Goal: Information Seeking & Learning: Learn about a topic

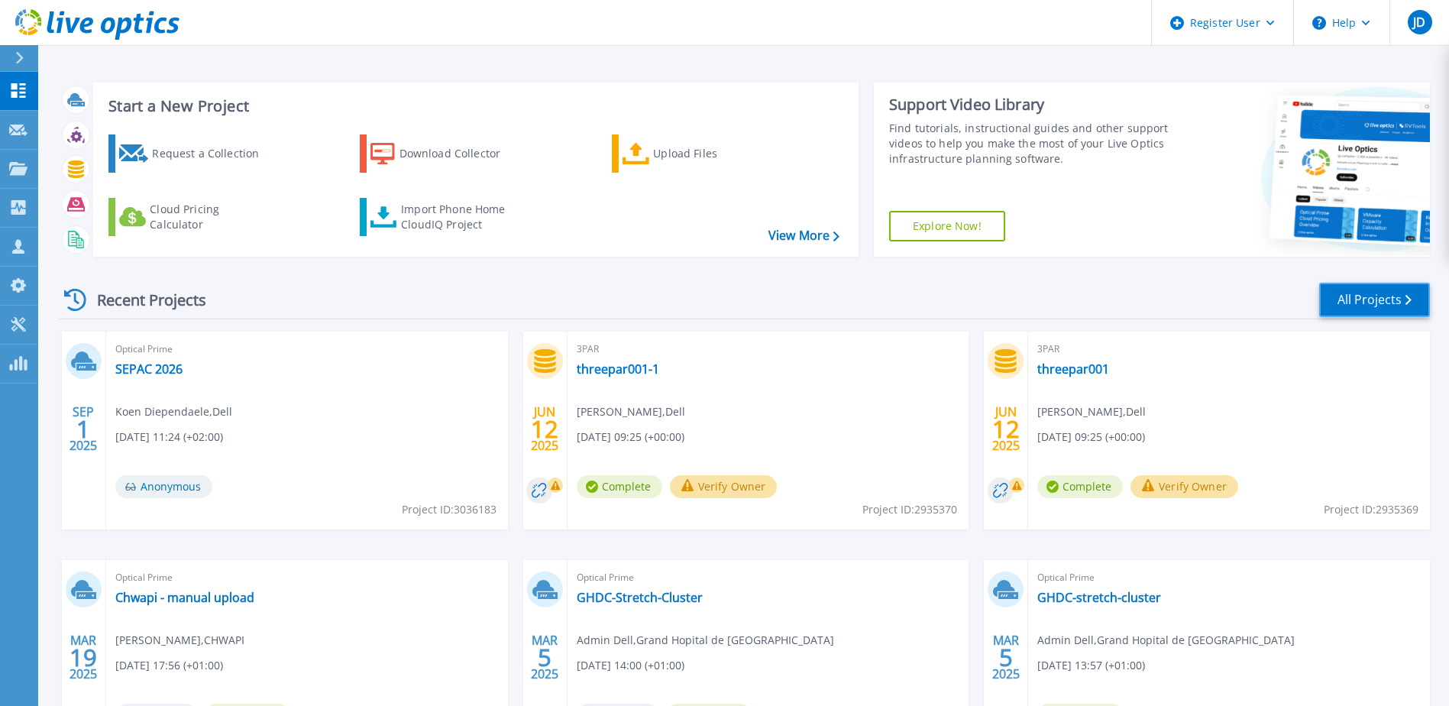
click at [1388, 306] on link "All Projects" at bounding box center [1375, 300] width 111 height 34
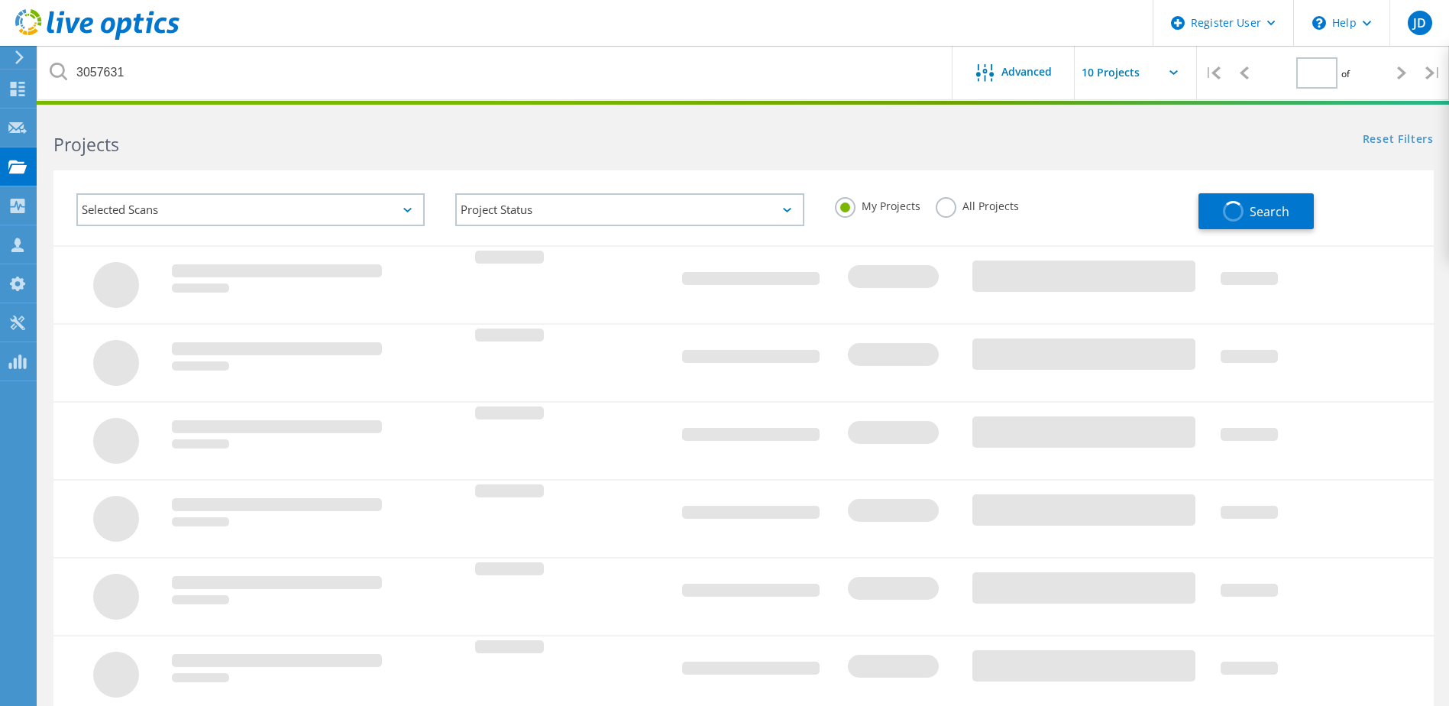
type input "1"
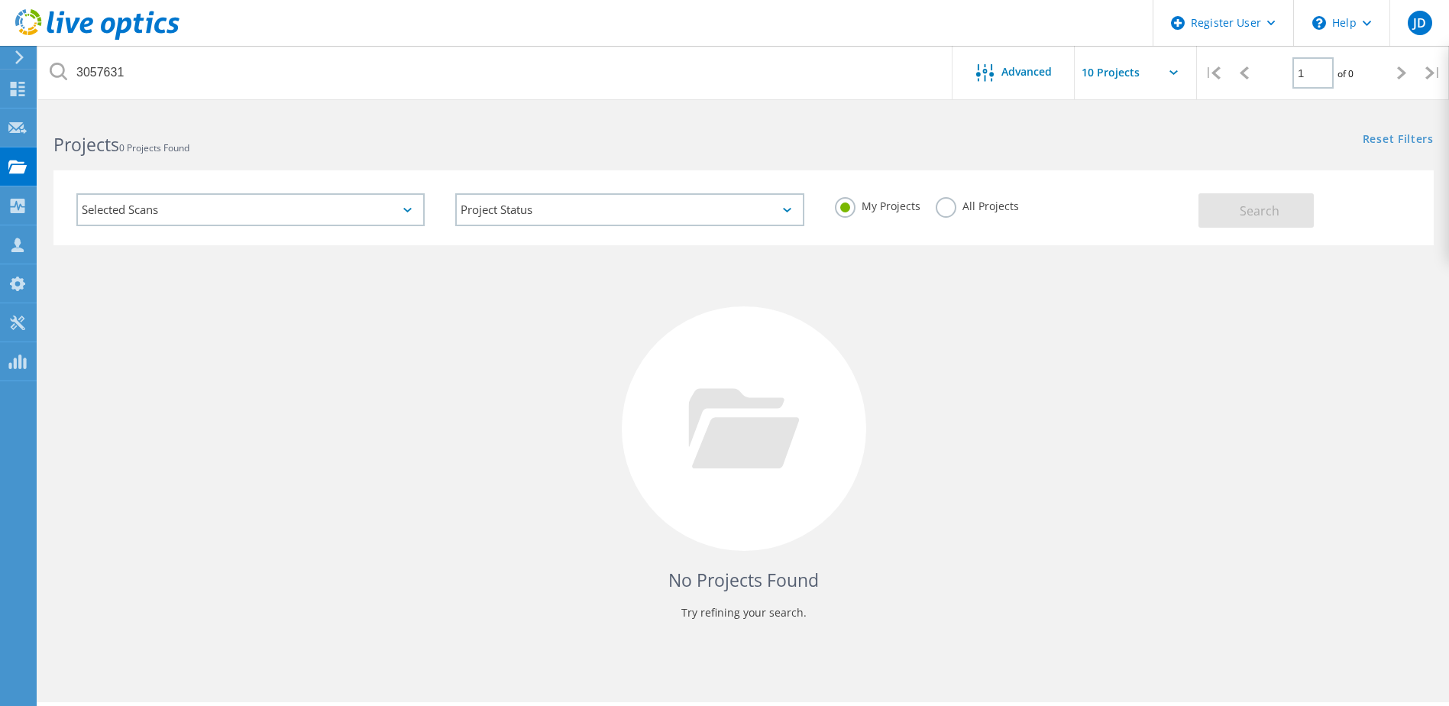
click at [951, 209] on label "All Projects" at bounding box center [977, 204] width 83 height 15
click at [0, 0] on input "All Projects" at bounding box center [0, 0] width 0 height 0
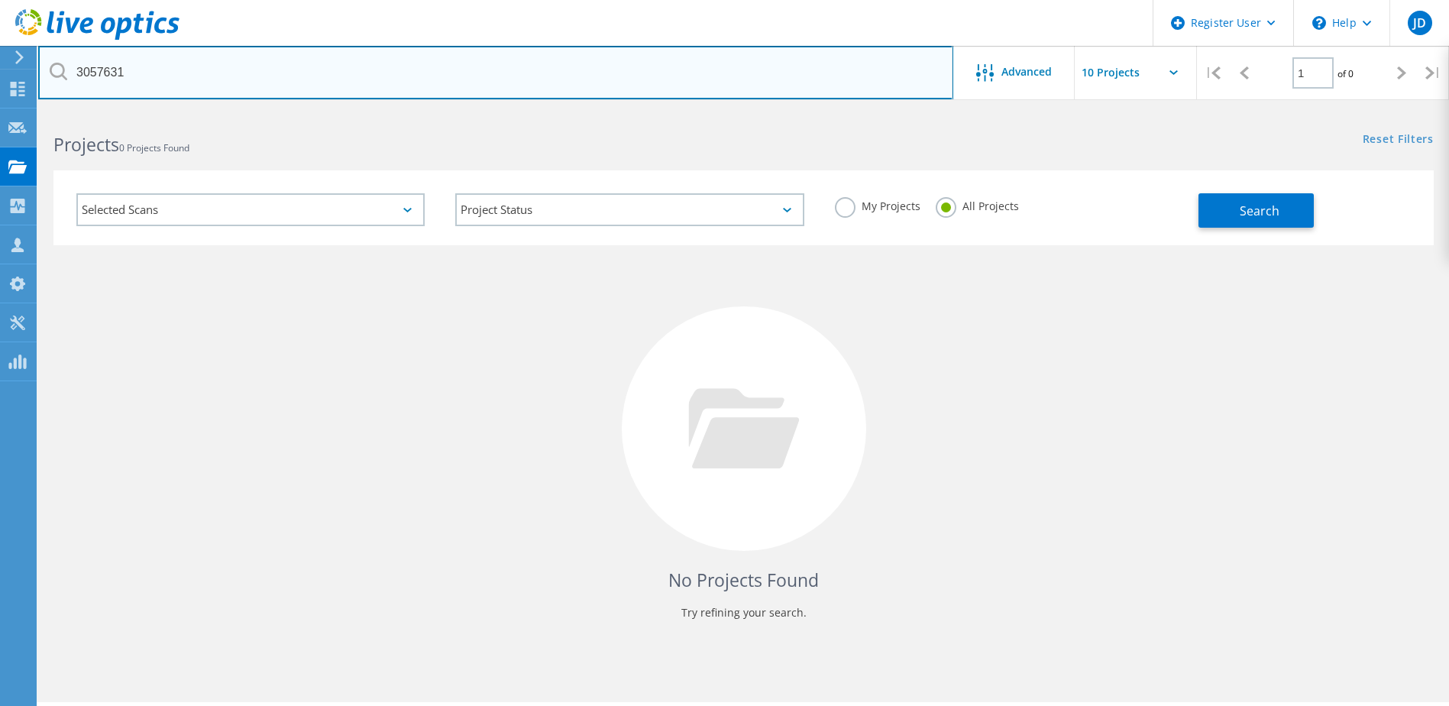
drag, startPoint x: 143, startPoint y: 71, endPoint x: -15, endPoint y: 62, distance: 157.7
click at [0, 62] on html "Register User \n Help Explore Helpful Articles Contact Support JD Dell User [PE…" at bounding box center [724, 374] width 1449 height 748
type input "2861099"
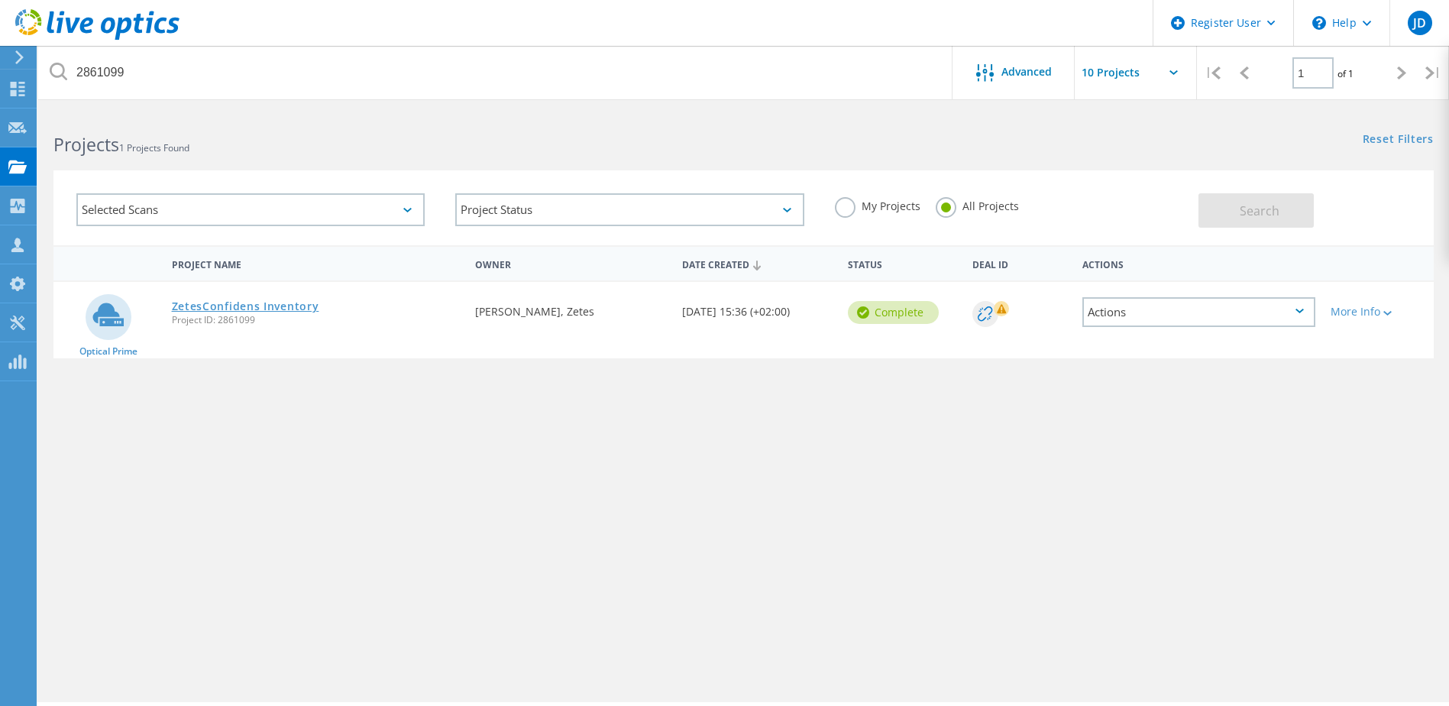
click at [232, 303] on link "ZetesConfidens Inventory" at bounding box center [245, 306] width 147 height 11
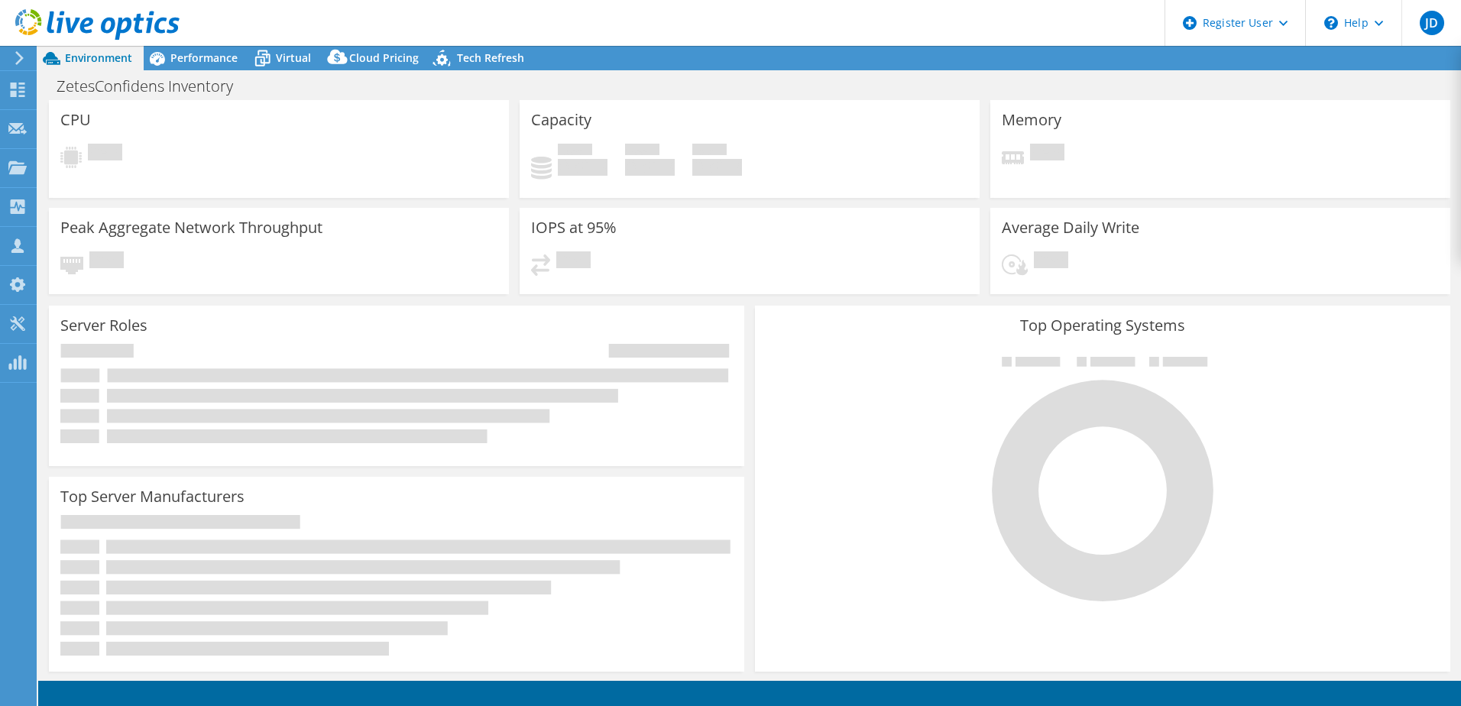
select select "USD"
select select "EUFrankfurt"
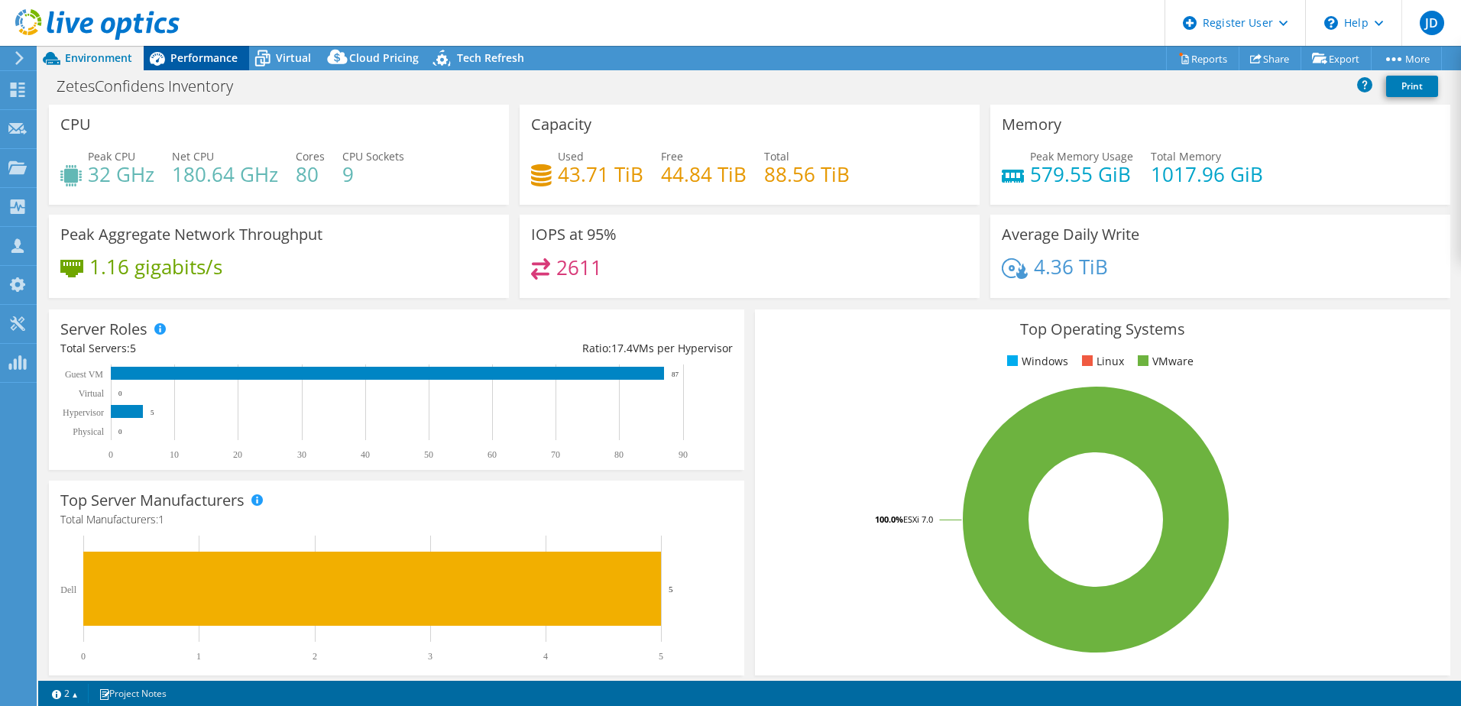
drag, startPoint x: 200, startPoint y: 45, endPoint x: 186, endPoint y: 70, distance: 28.4
click at [200, 48] on div "JD Dell User Jan Driesmans Jan.Driesmans@dell.com Dell My Profile Log Out \n He…" at bounding box center [730, 353] width 1461 height 706
click at [202, 58] on span "Performance" at bounding box center [203, 57] width 67 height 15
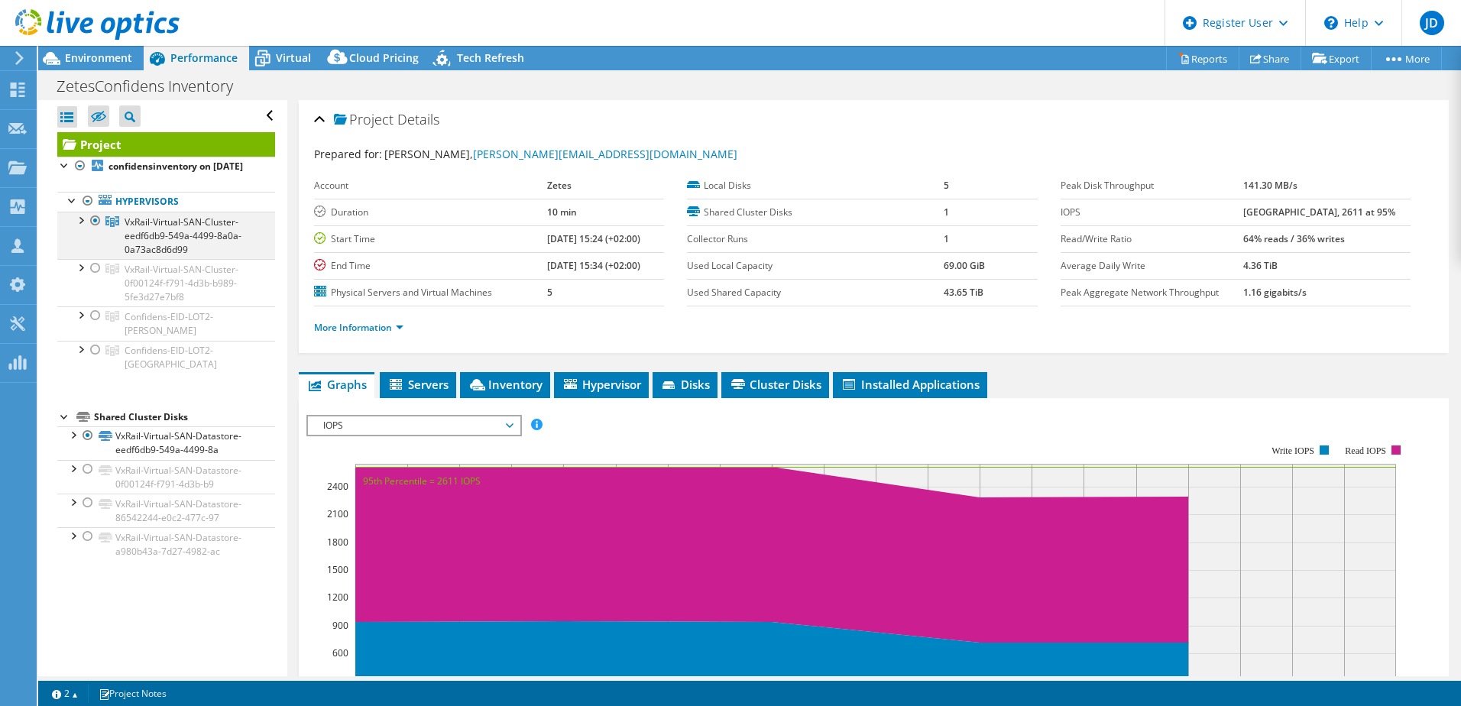
click at [80, 227] on div at bounding box center [80, 219] width 15 height 15
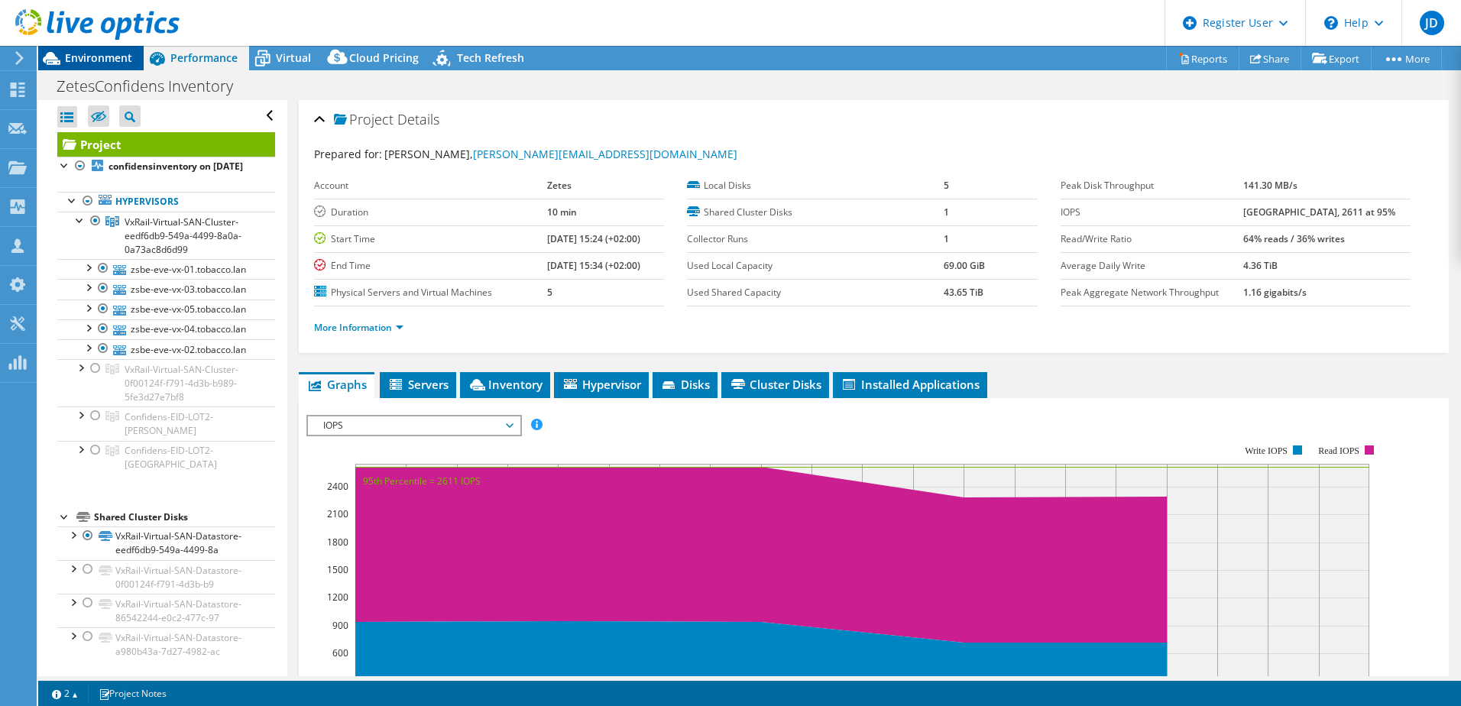
click at [116, 62] on span "Environment" at bounding box center [98, 57] width 67 height 15
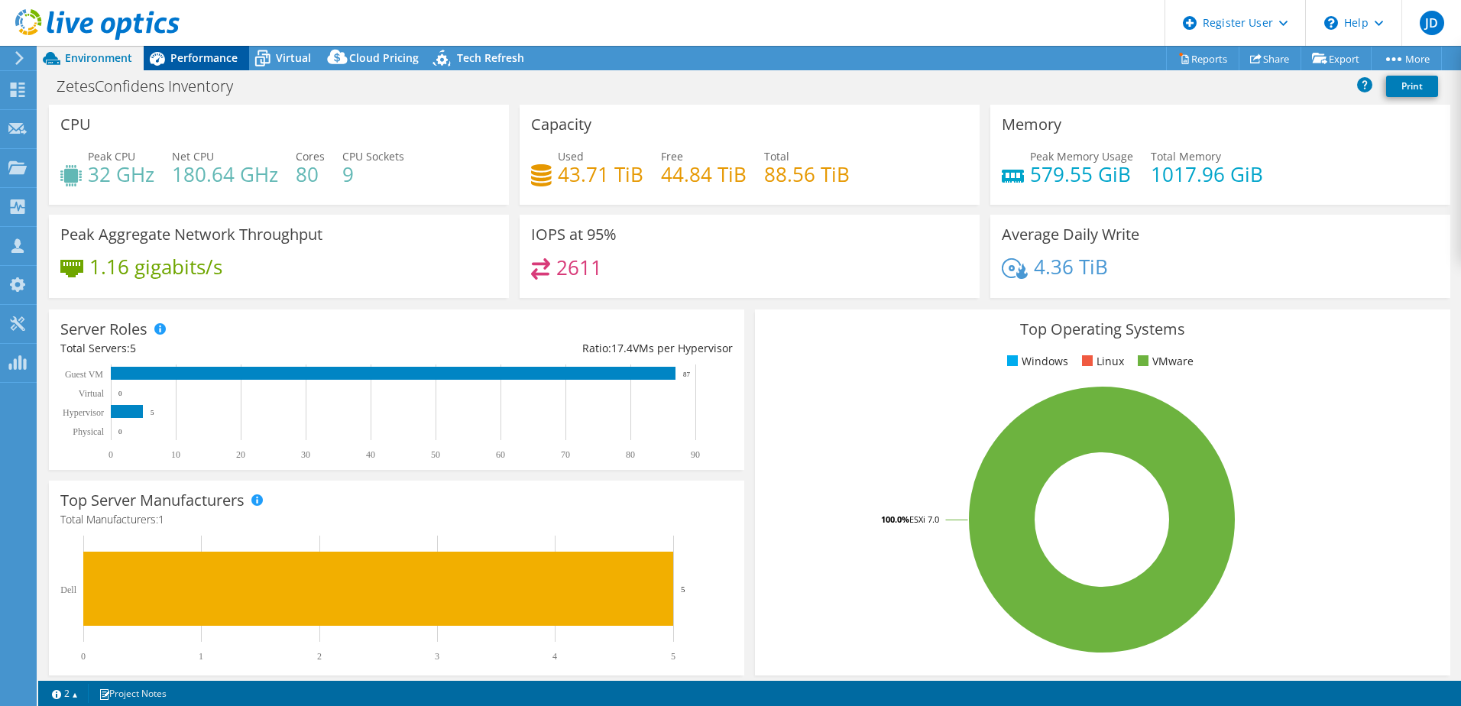
click at [224, 59] on span "Performance" at bounding box center [203, 57] width 67 height 15
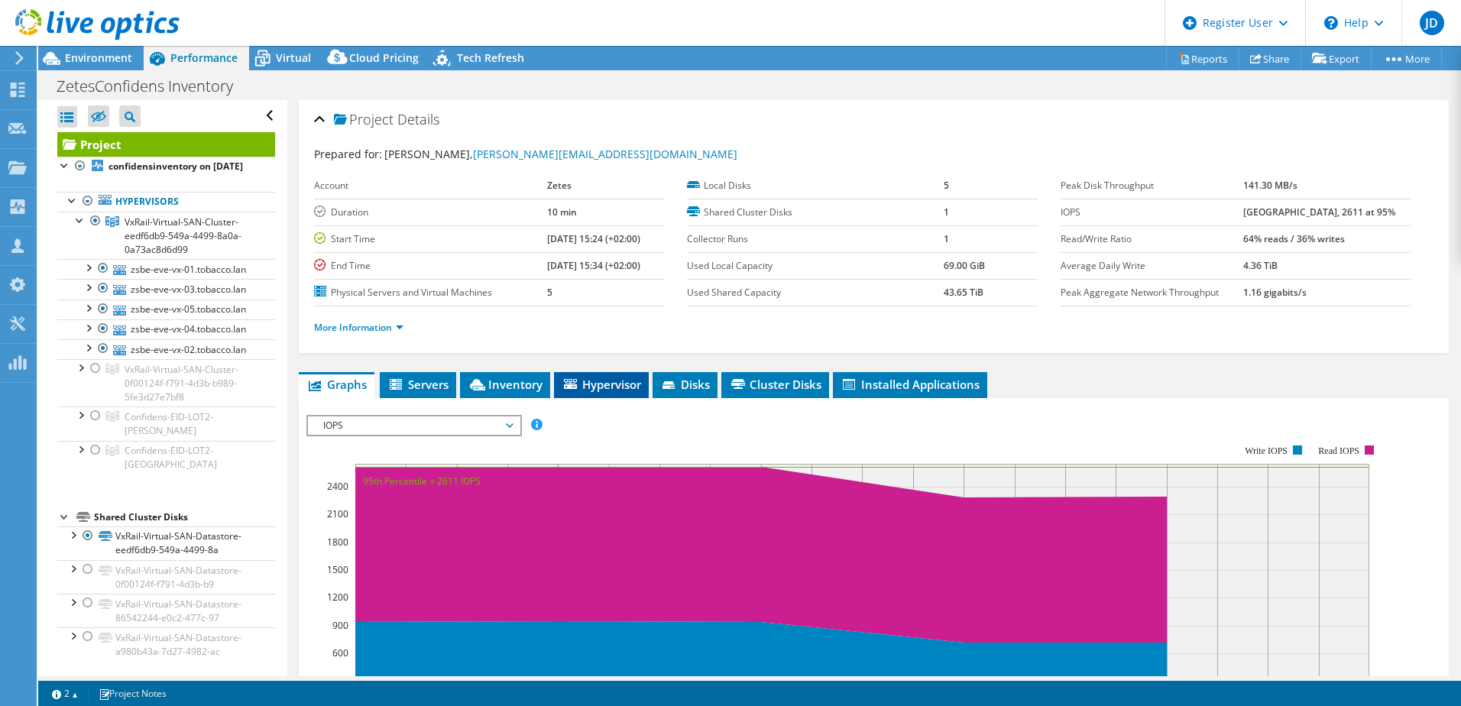
click at [609, 390] on span "Hypervisor" at bounding box center [601, 384] width 79 height 15
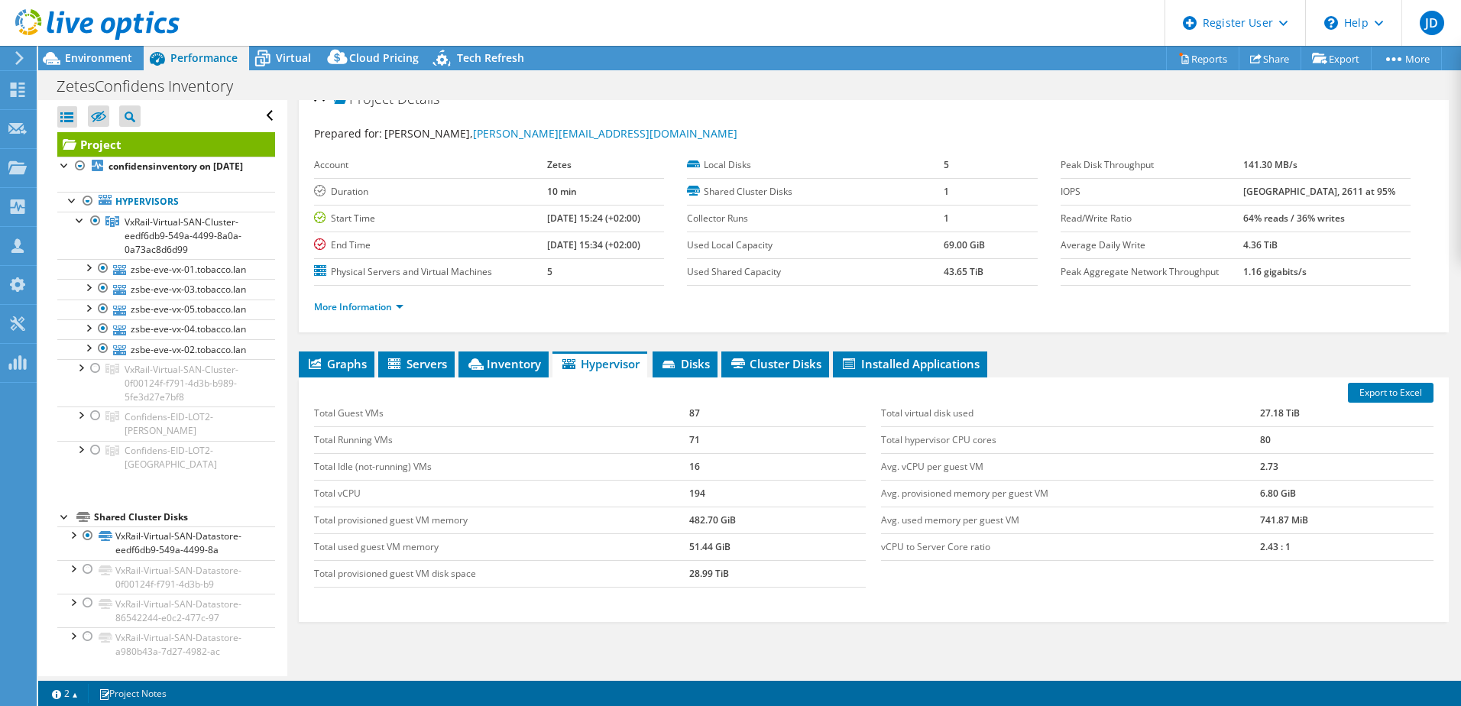
scroll to position [25, 0]
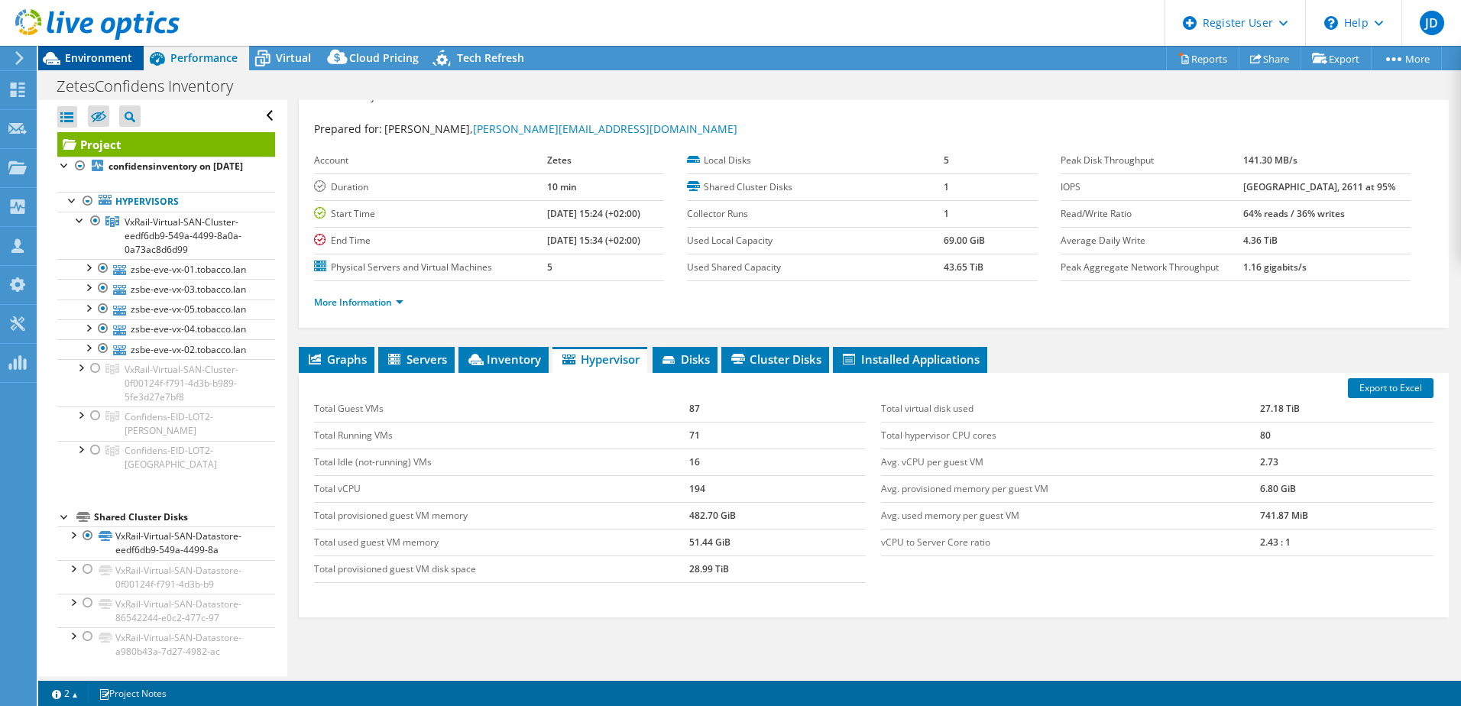
click at [83, 64] on span "Environment" at bounding box center [98, 57] width 67 height 15
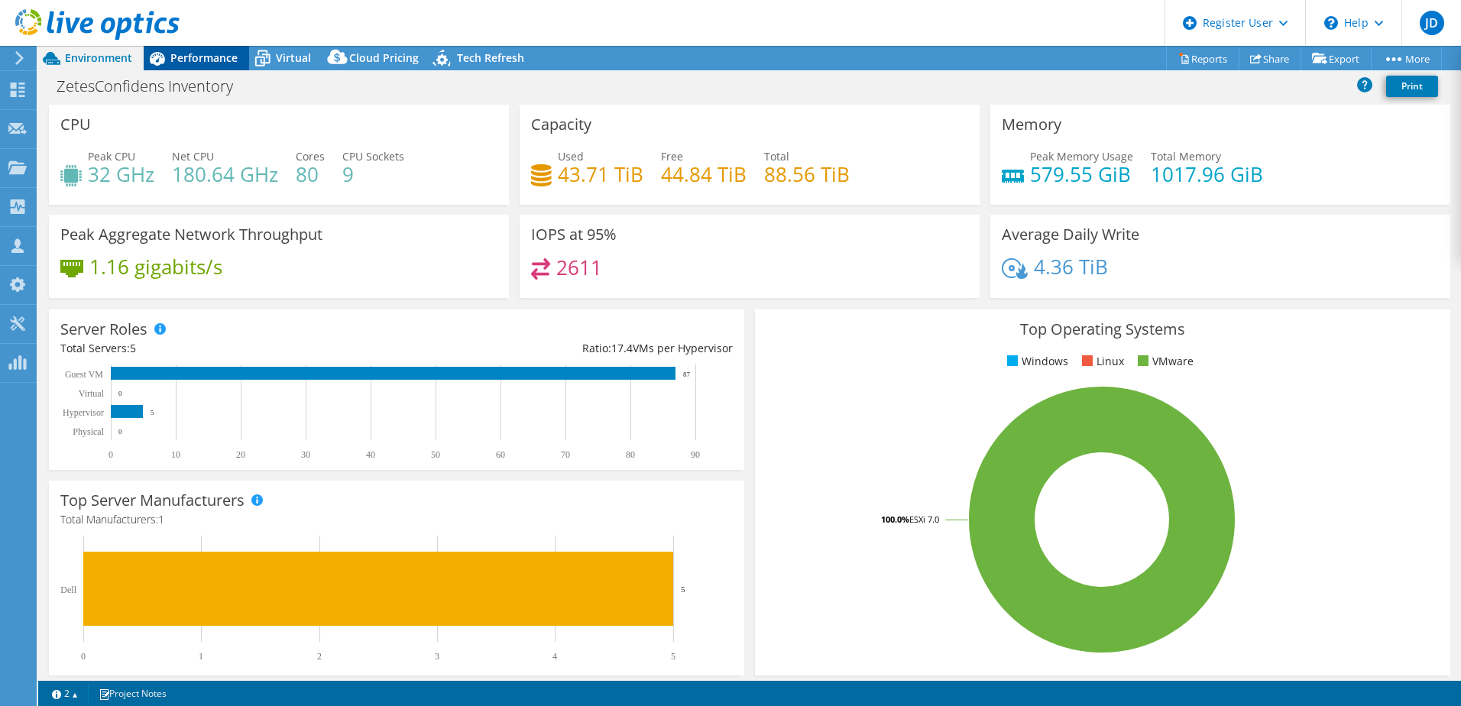
click at [181, 52] on div "JD Dell User Jan Driesmans Jan.Driesmans@dell.com Dell My Profile Log Out \n He…" at bounding box center [730, 353] width 1461 height 706
click at [204, 57] on span "Performance" at bounding box center [203, 57] width 67 height 15
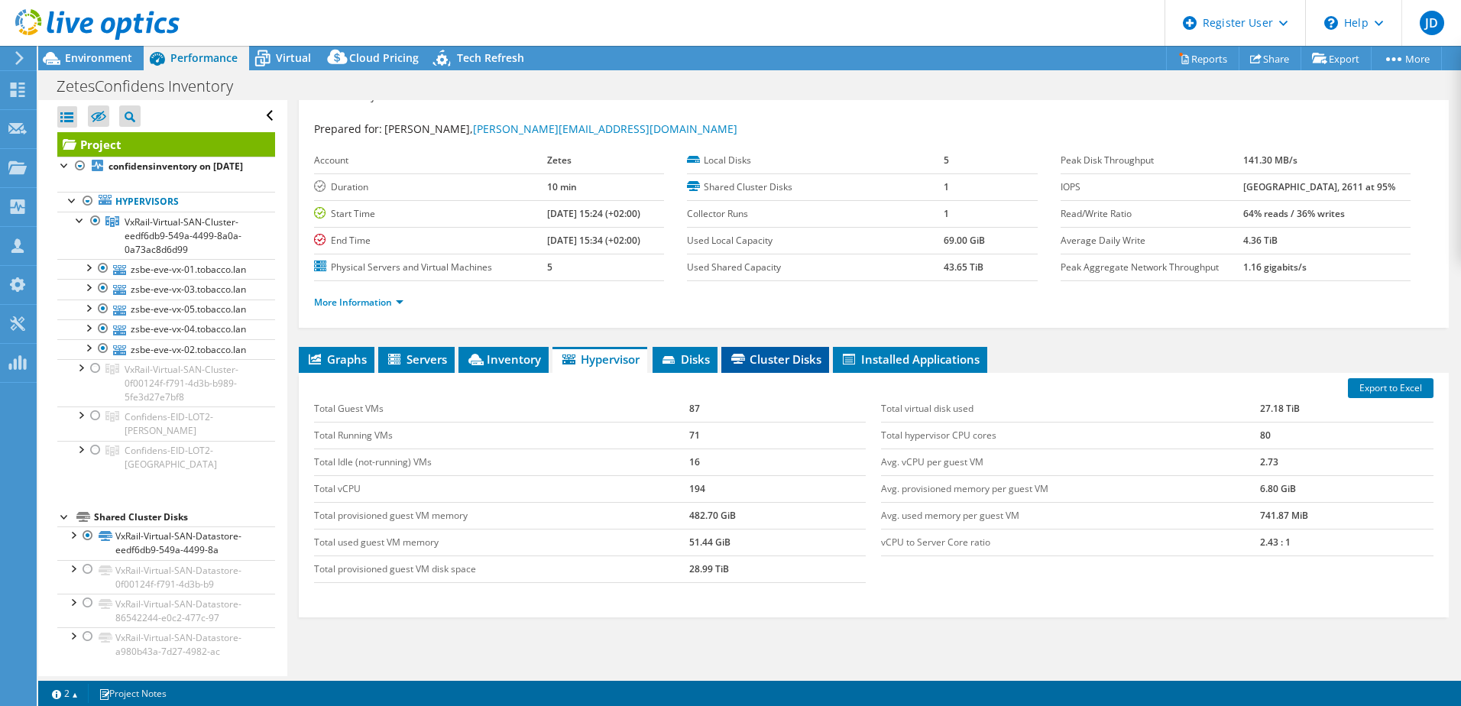
click at [798, 355] on span "Cluster Disks" at bounding box center [775, 358] width 92 height 15
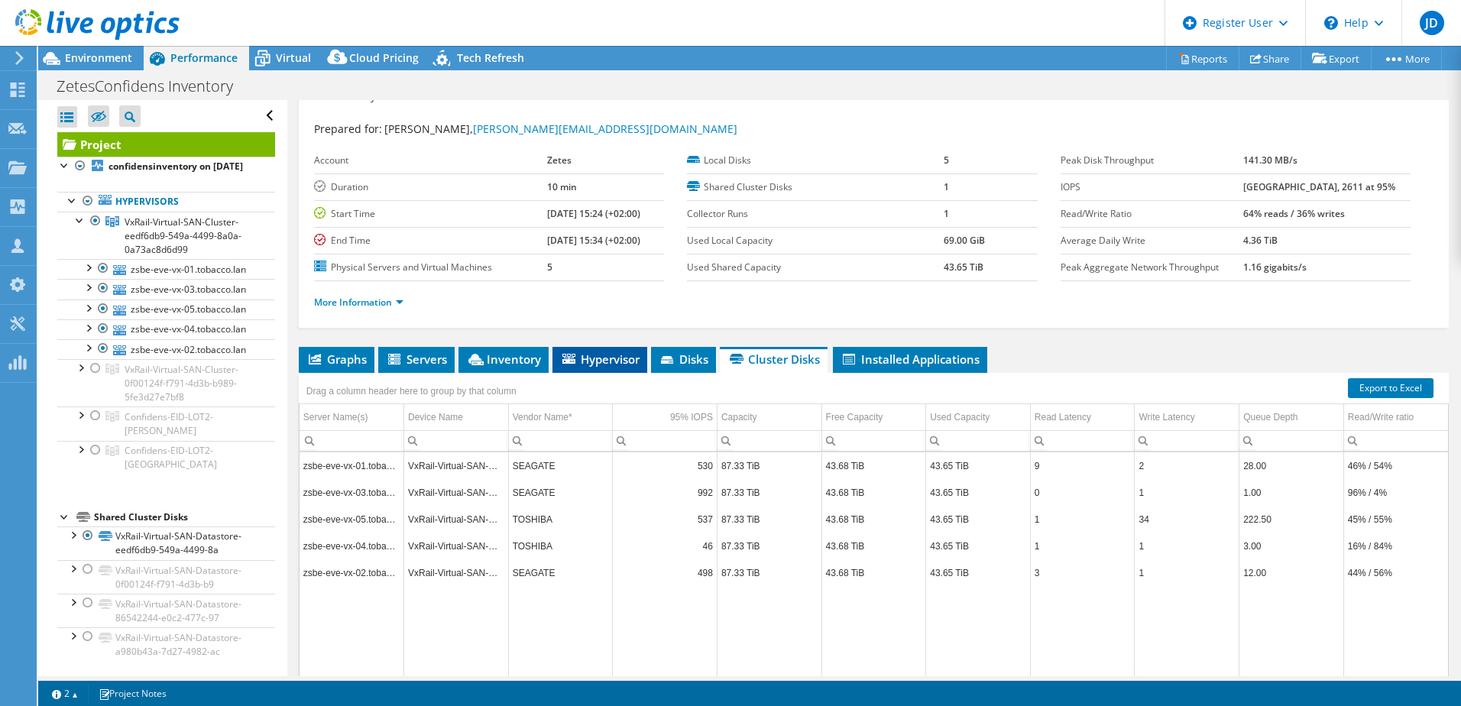
click at [601, 361] on span "Hypervisor" at bounding box center [599, 358] width 79 height 15
